Goal: Information Seeking & Learning: Learn about a topic

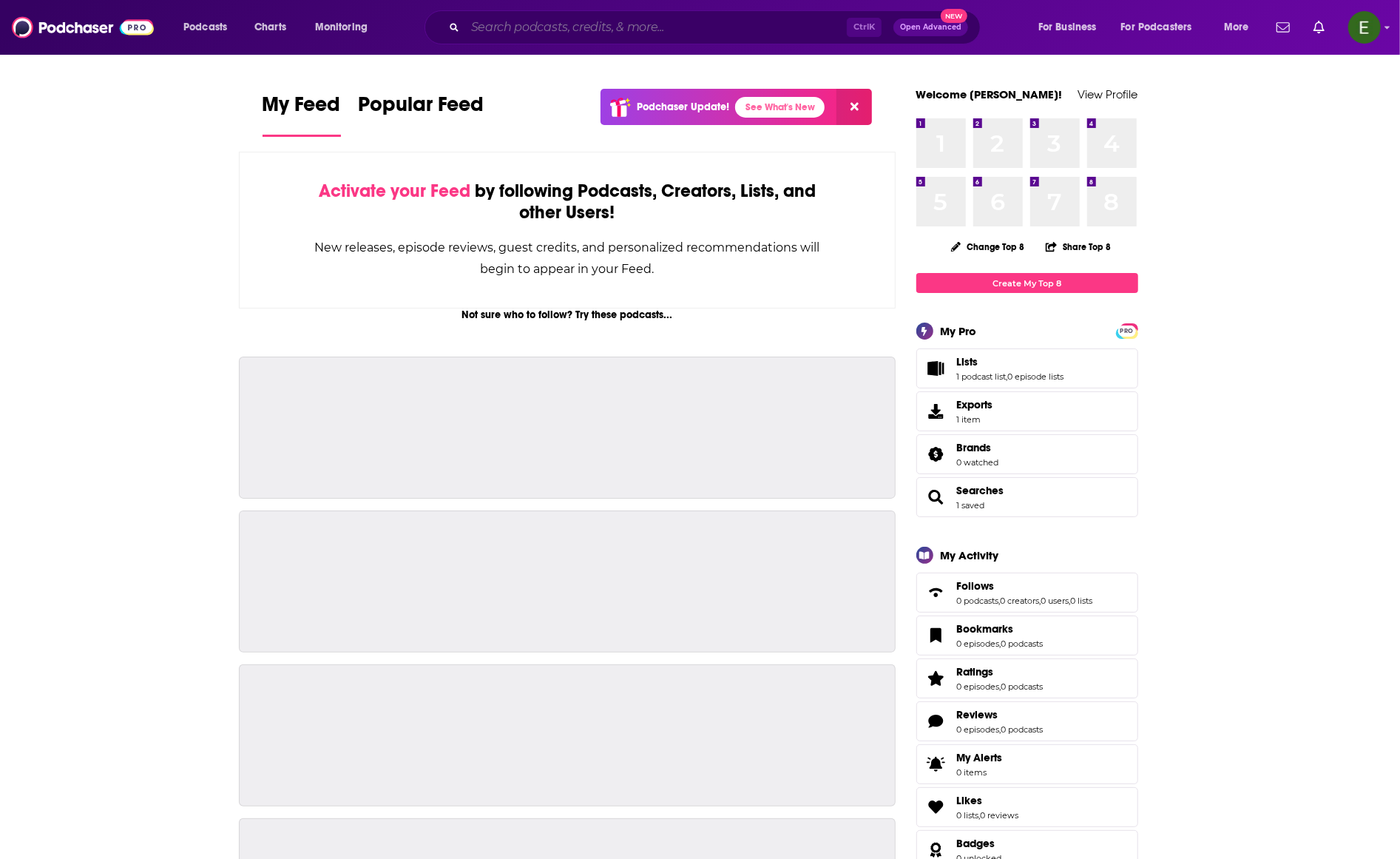
click at [573, 30] on input "Search podcasts, credits, & more..." at bounding box center [656, 28] width 382 height 24
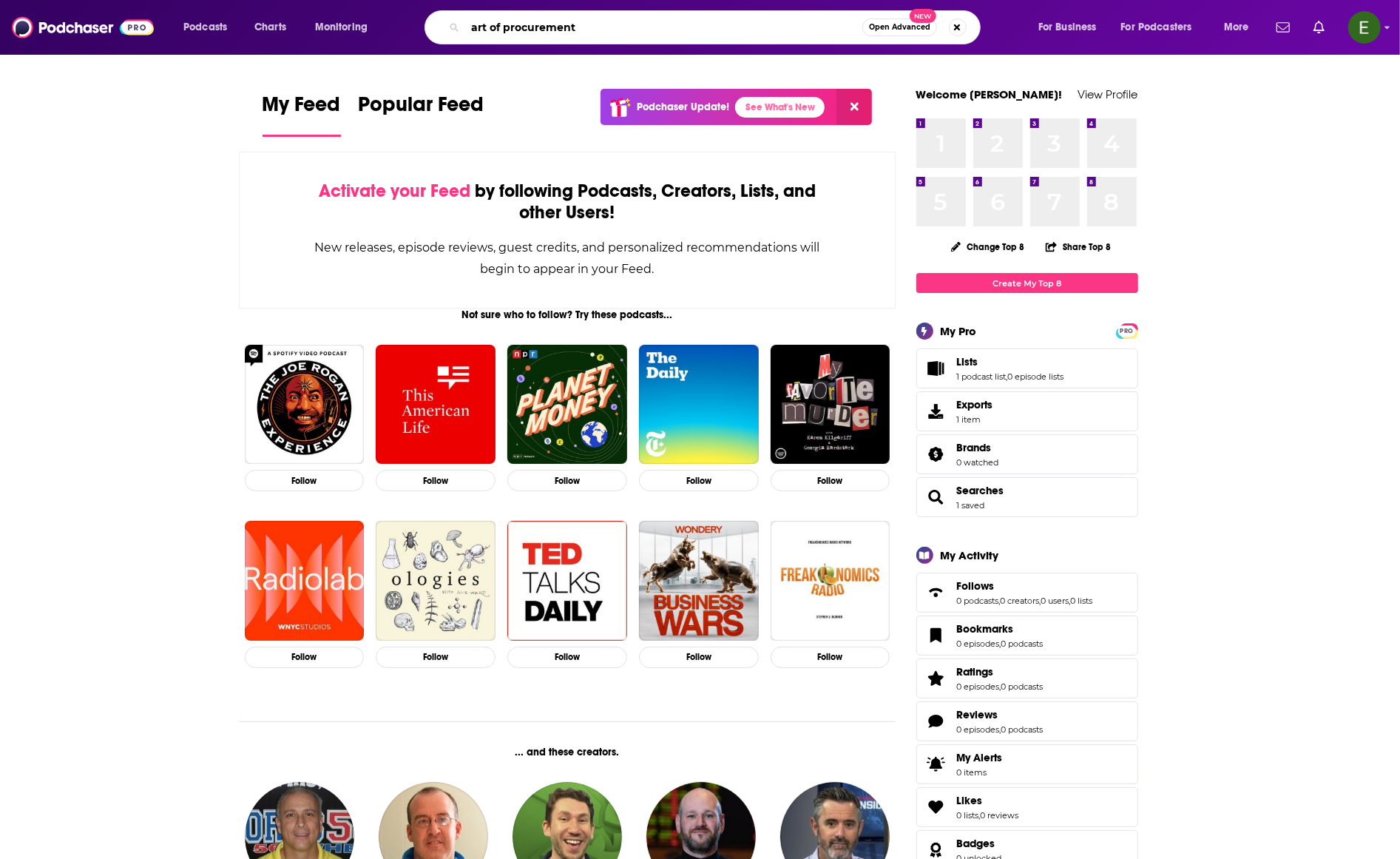
type input "art of procurement"
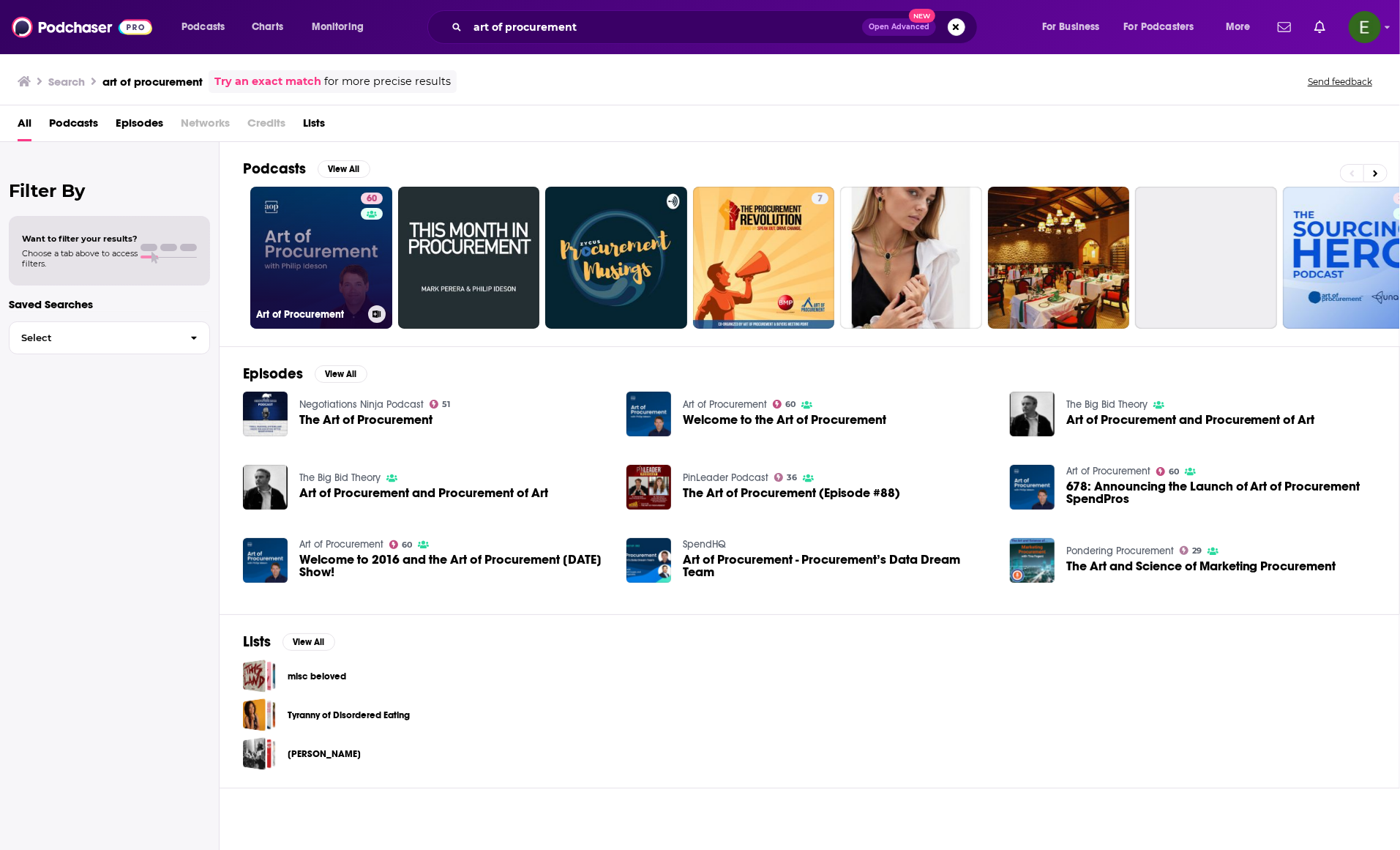
click at [285, 223] on link "60 Art of Procurement" at bounding box center [321, 257] width 142 height 142
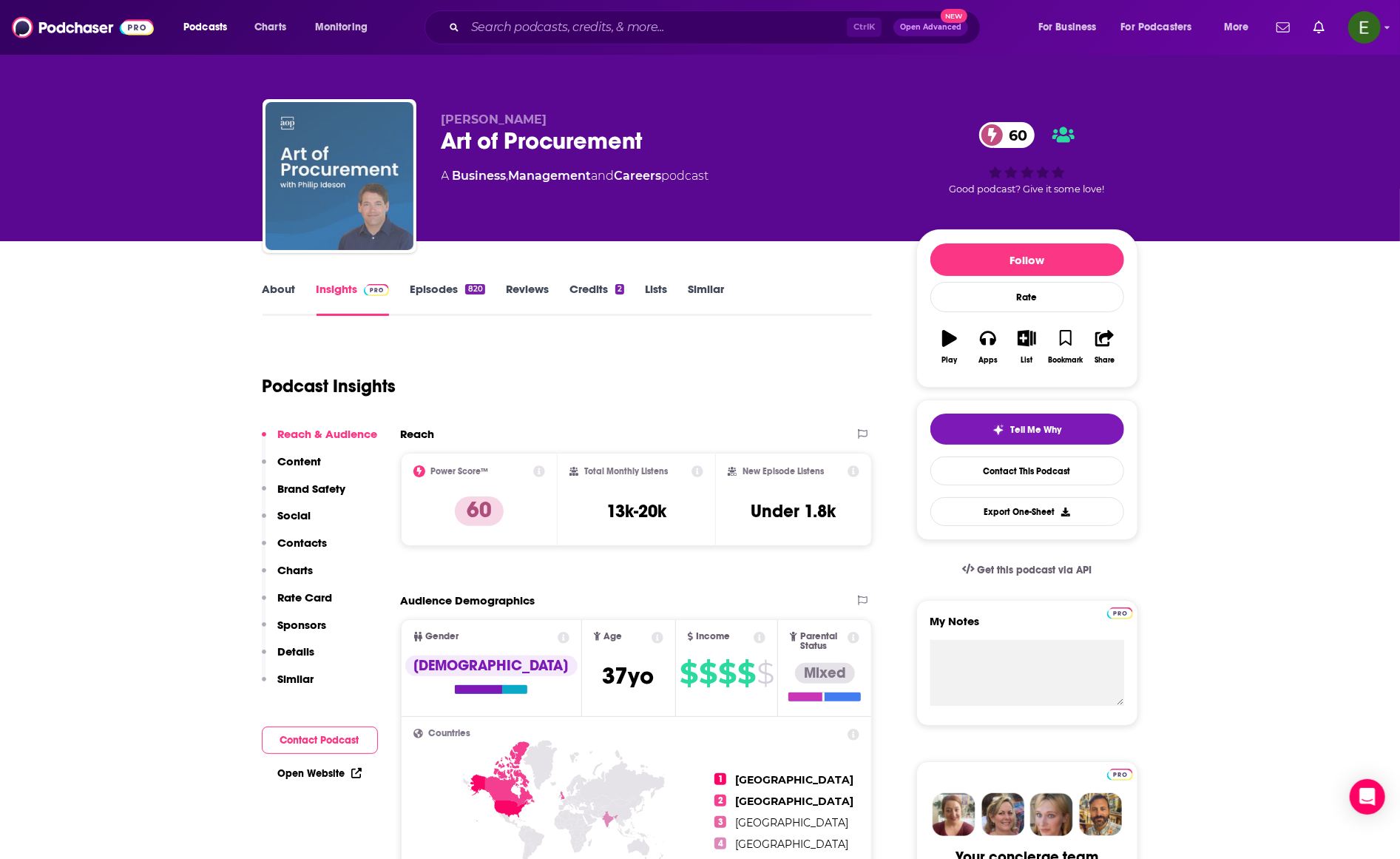
click at [322, 185] on img "Art of Procurement" at bounding box center [339, 176] width 148 height 148
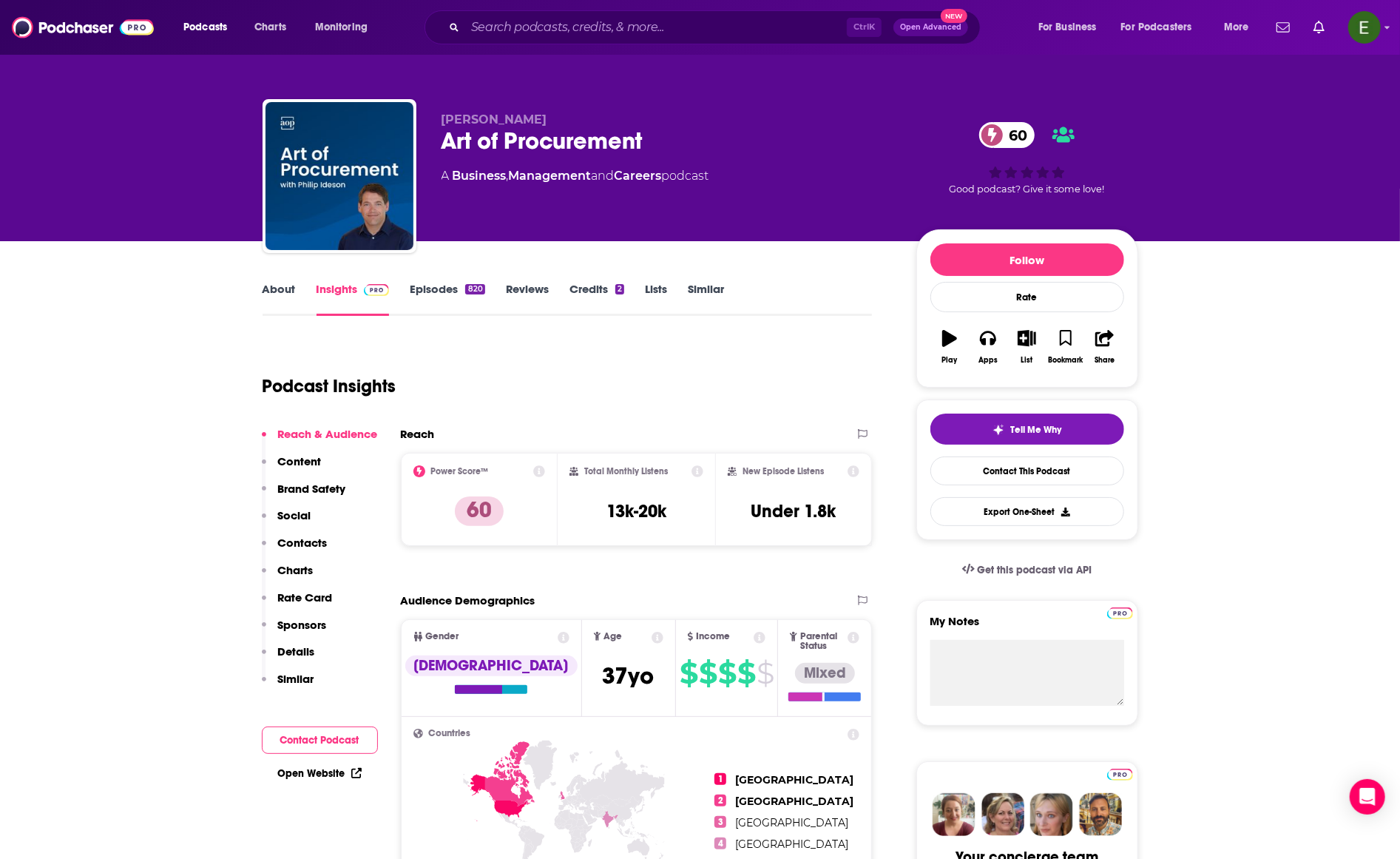
drag, startPoint x: 1221, startPoint y: 410, endPoint x: 1224, endPoint y: 372, distance: 38.1
